Goal: Task Accomplishment & Management: Manage account settings

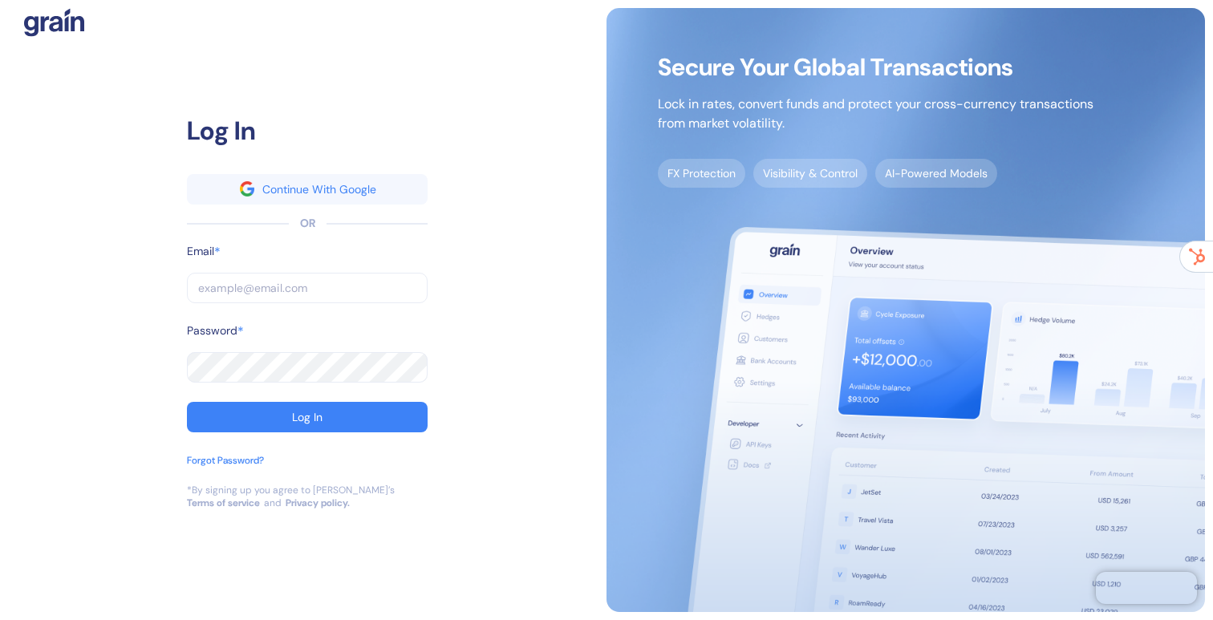
click at [284, 281] on input "text" at bounding box center [307, 288] width 241 height 30
click at [0, 619] on com-1password-button at bounding box center [0, 620] width 0 height 0
type input "[EMAIL_ADDRESS][DOMAIN_NAME]"
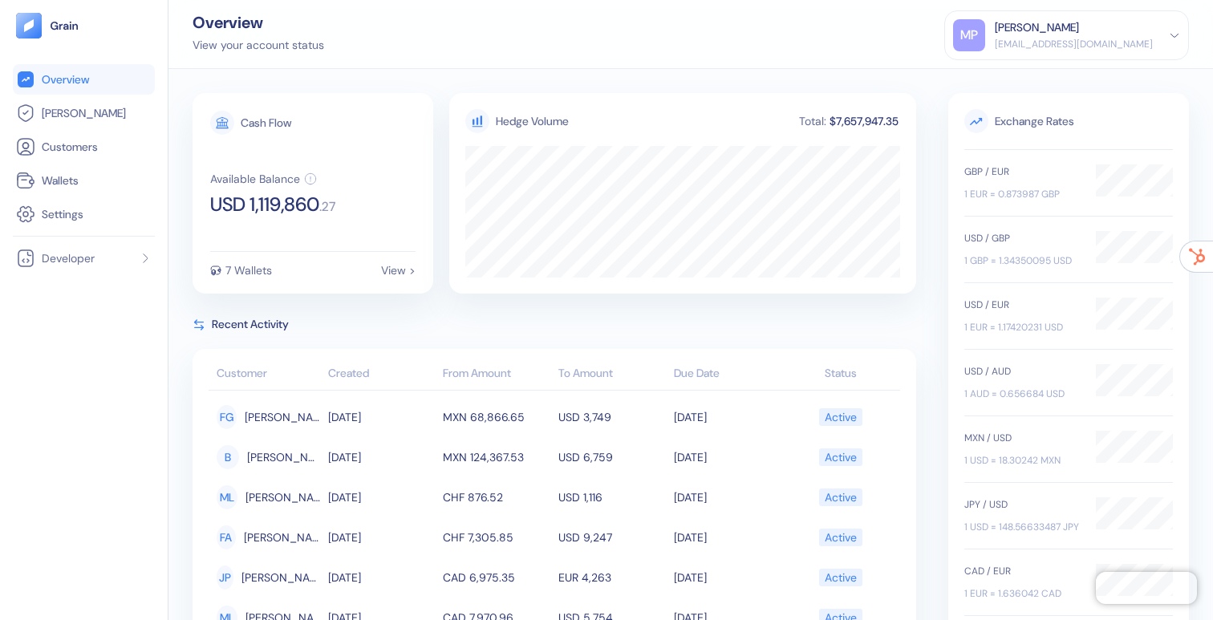
click at [1079, 22] on div "[PERSON_NAME]" at bounding box center [1036, 27] width 84 height 17
click at [1018, 75] on div "Sign Out" at bounding box center [996, 79] width 44 height 17
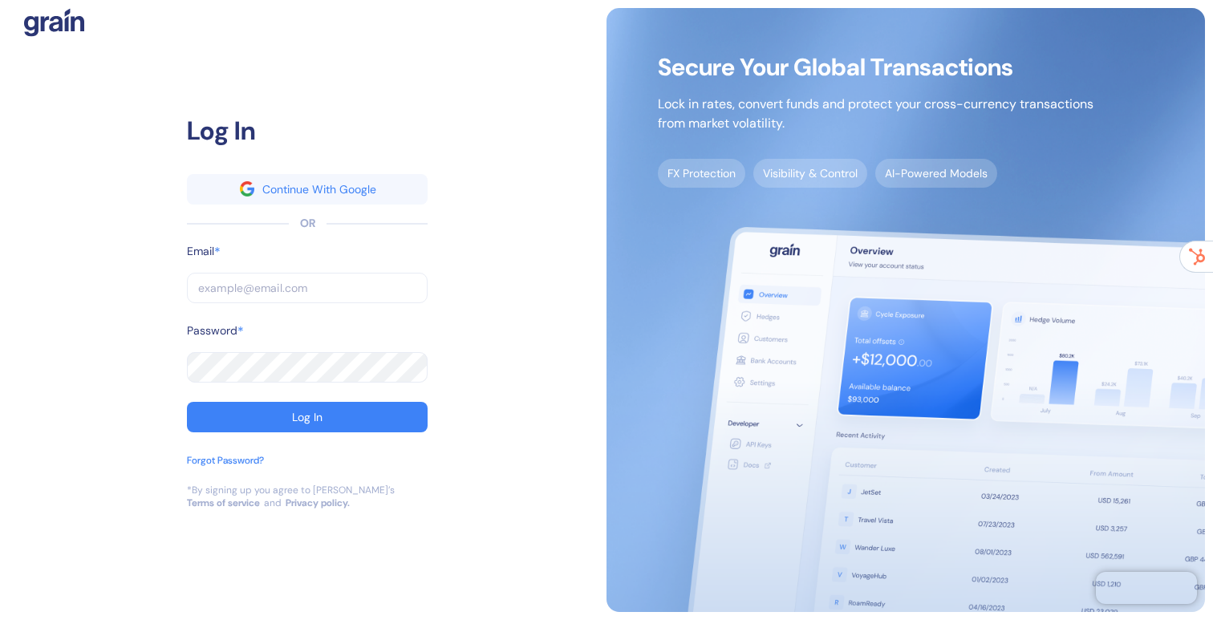
click at [302, 286] on input "text" at bounding box center [307, 288] width 241 height 30
type input "[EMAIL_ADDRESS][DOMAIN_NAME]"
